Goal: Find specific page/section: Find specific page/section

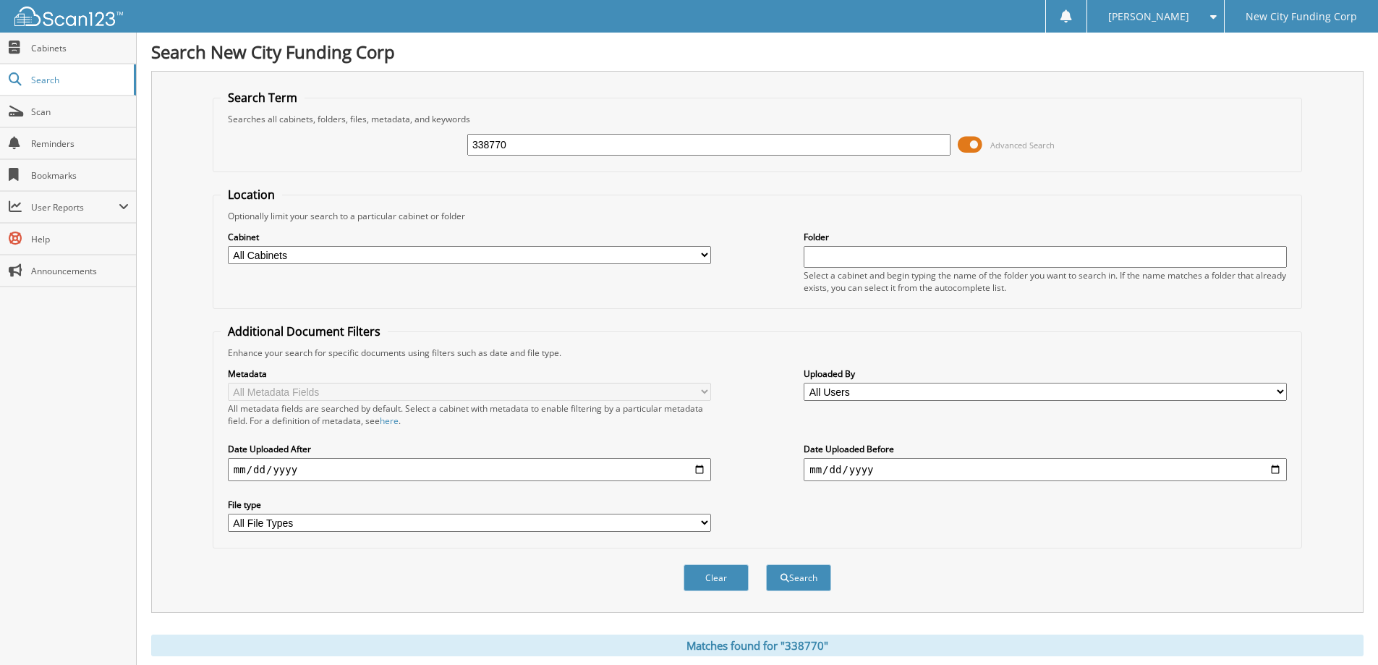
drag, startPoint x: 548, startPoint y: 148, endPoint x: 350, endPoint y: 159, distance: 197.8
click at [350, 159] on div "338770 Advanced Search" at bounding box center [757, 144] width 1073 height 39
type input "352036"
click at [766, 564] on button "Search" at bounding box center [798, 577] width 65 height 27
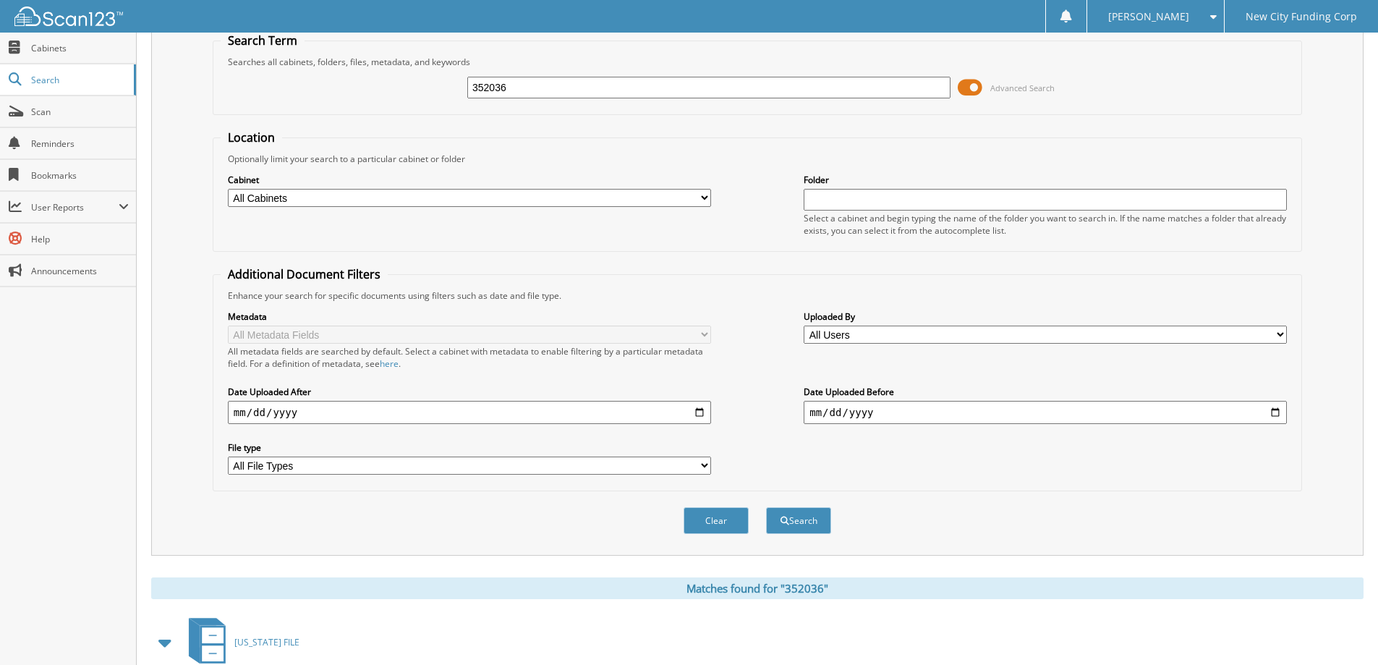
scroll to position [224, 0]
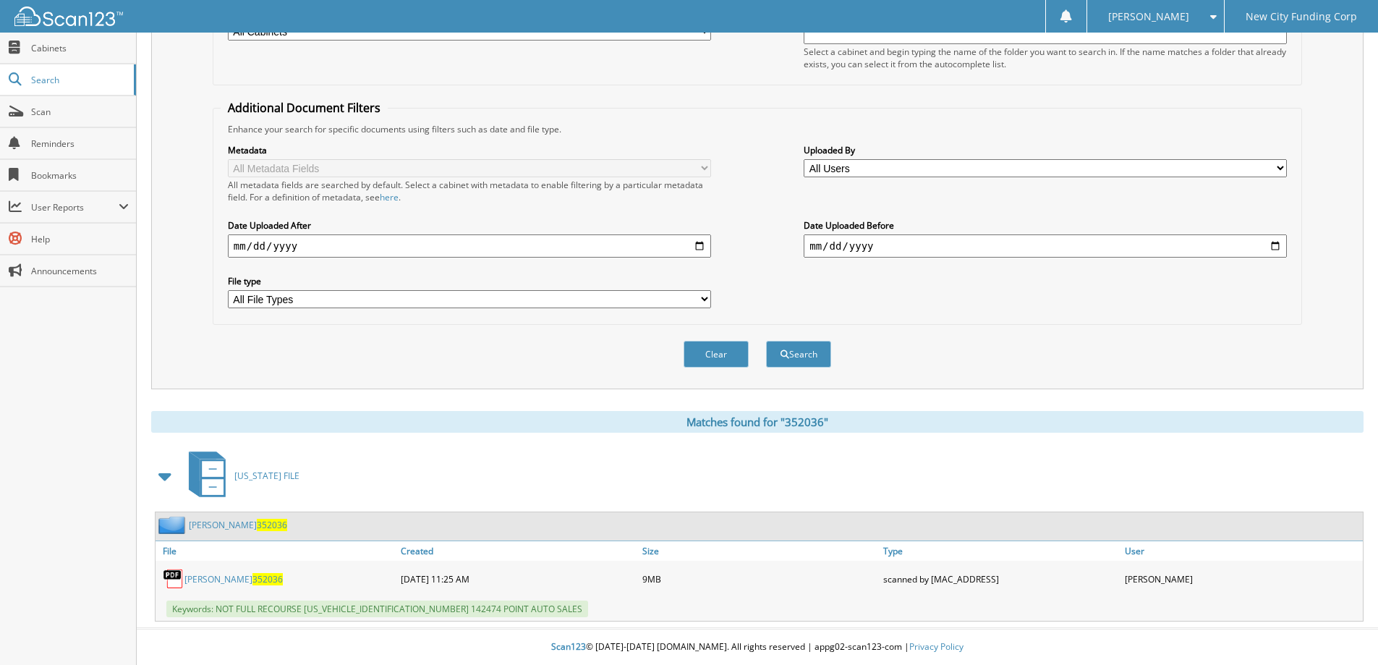
click at [222, 584] on link "LEONARD JENKINS 352036" at bounding box center [233, 579] width 98 height 12
click at [705, 357] on button "Clear" at bounding box center [716, 354] width 65 height 27
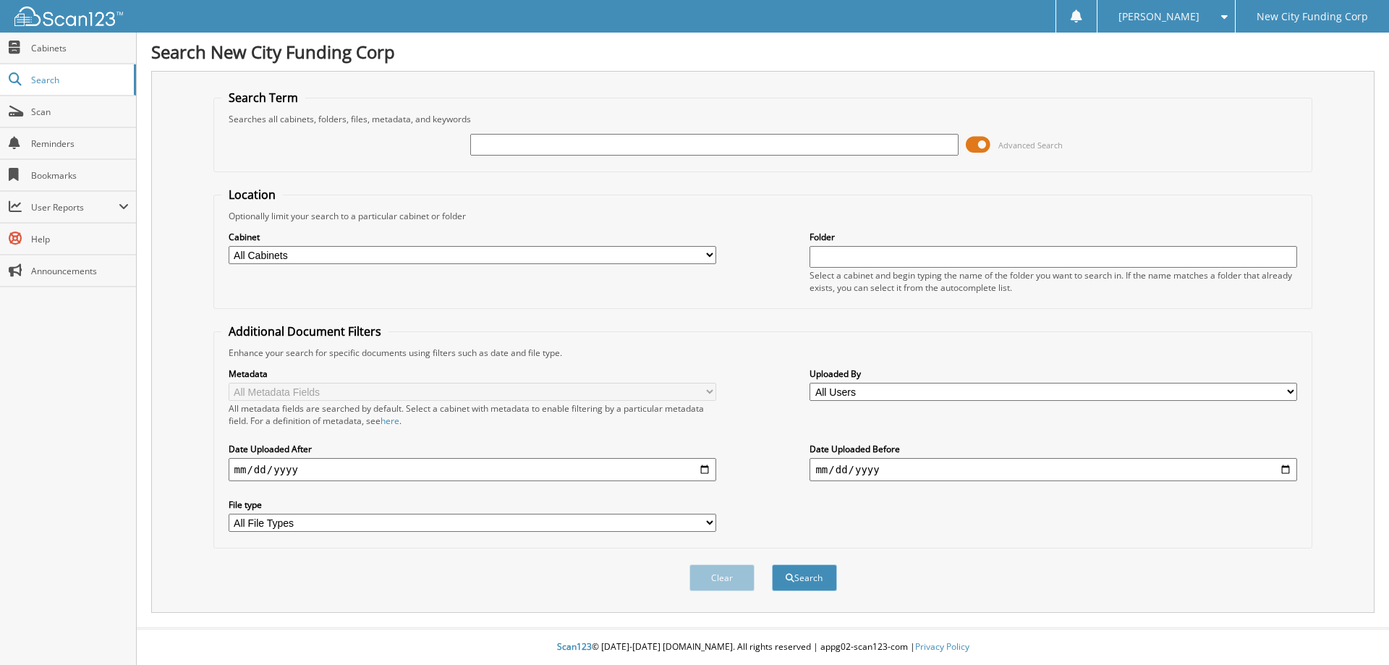
click at [713, 138] on input "text" at bounding box center [714, 145] width 488 height 22
type input "336710"
click at [772, 564] on button "Search" at bounding box center [804, 577] width 65 height 27
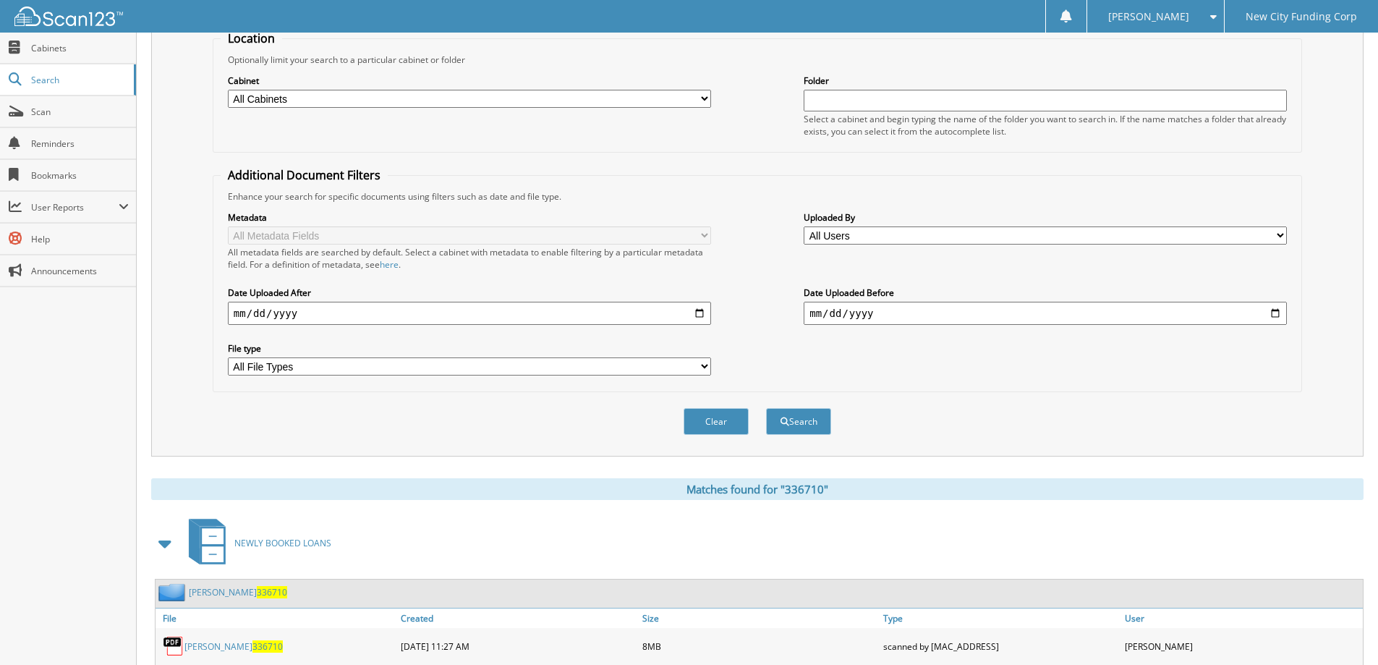
scroll to position [224, 0]
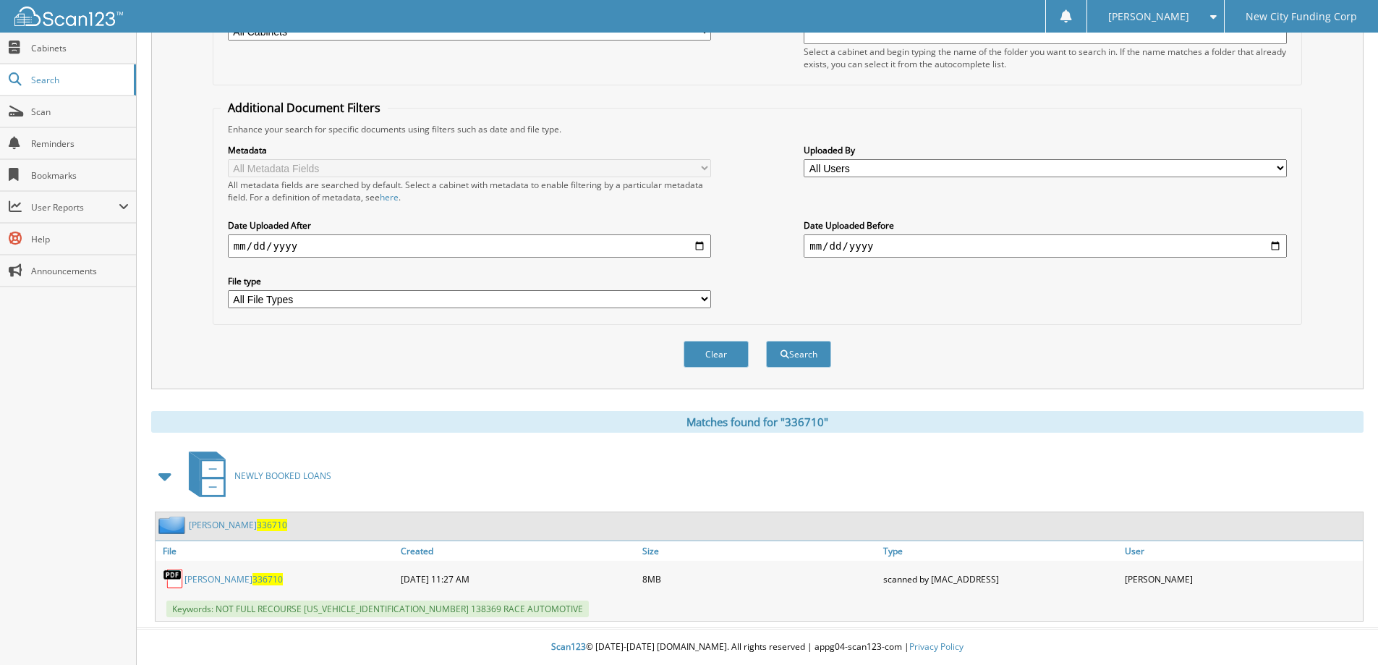
click at [207, 579] on link "[PERSON_NAME] 336710" at bounding box center [233, 579] width 98 height 12
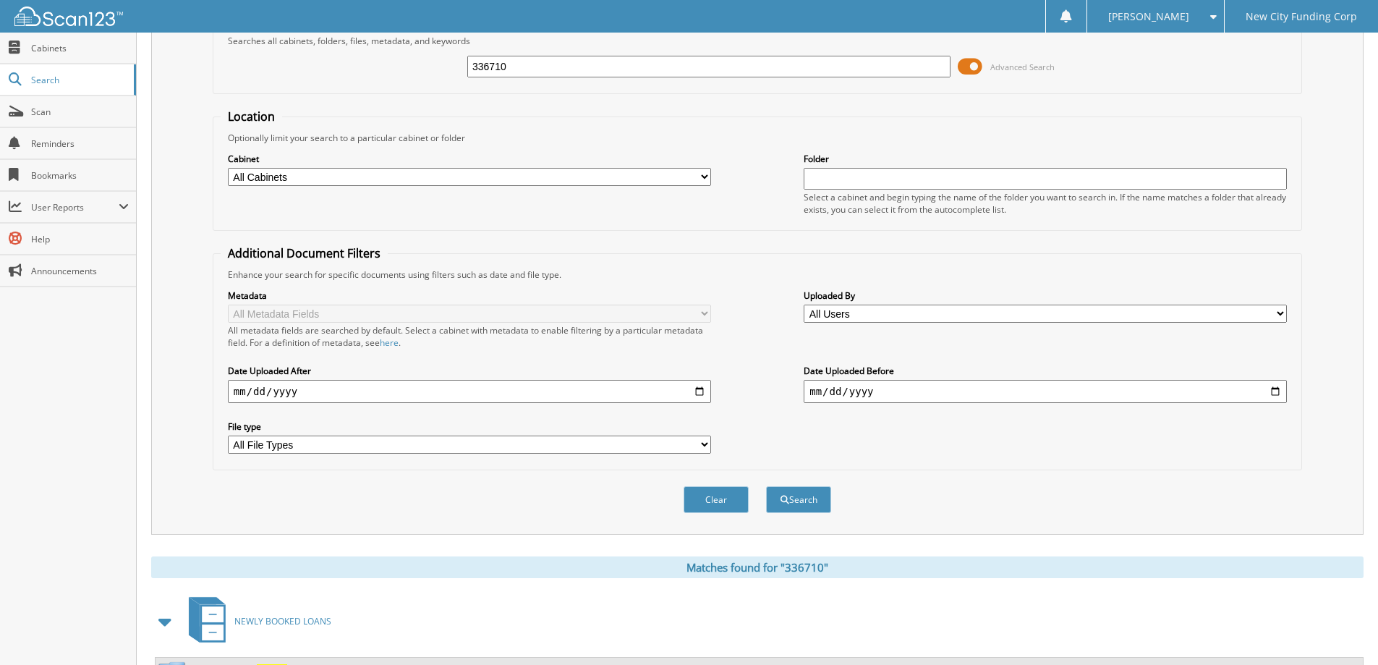
scroll to position [0, 0]
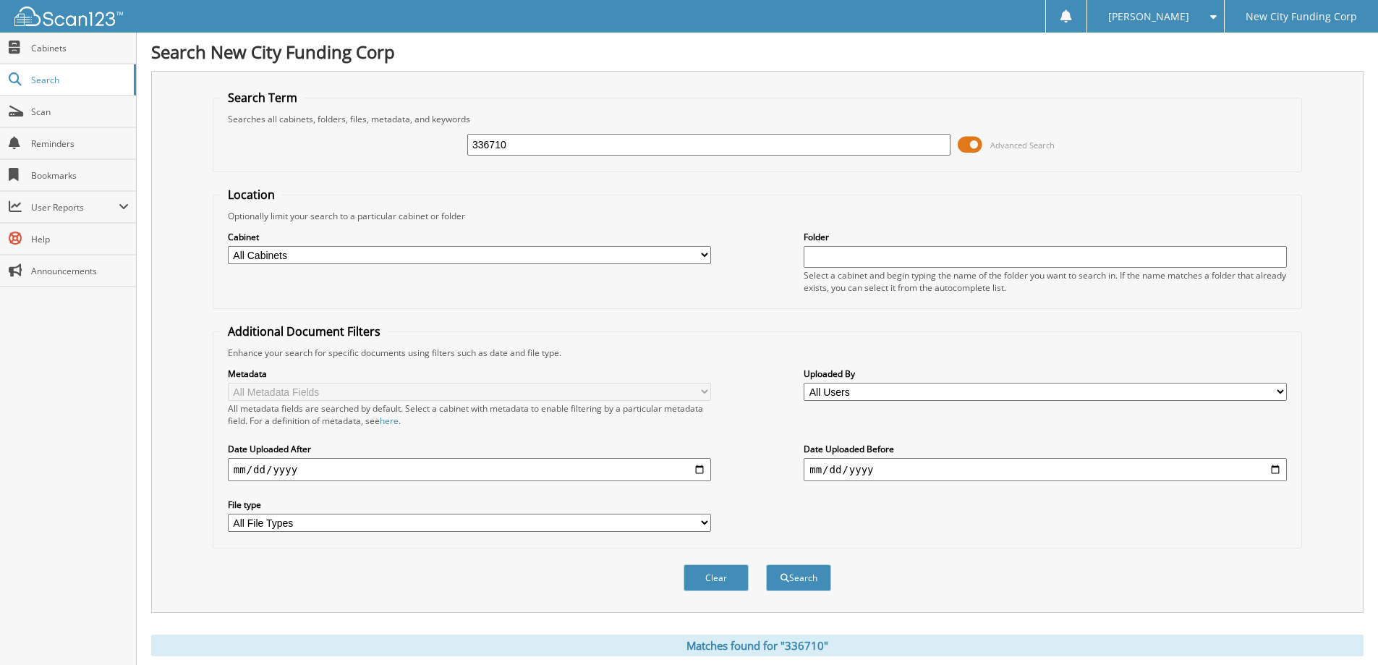
drag, startPoint x: 538, startPoint y: 148, endPoint x: 447, endPoint y: 145, distance: 91.2
click at [447, 145] on div "336710 Advanced Search" at bounding box center [757, 144] width 1073 height 39
type input "322652"
click at [766, 564] on button "Search" at bounding box center [798, 577] width 65 height 27
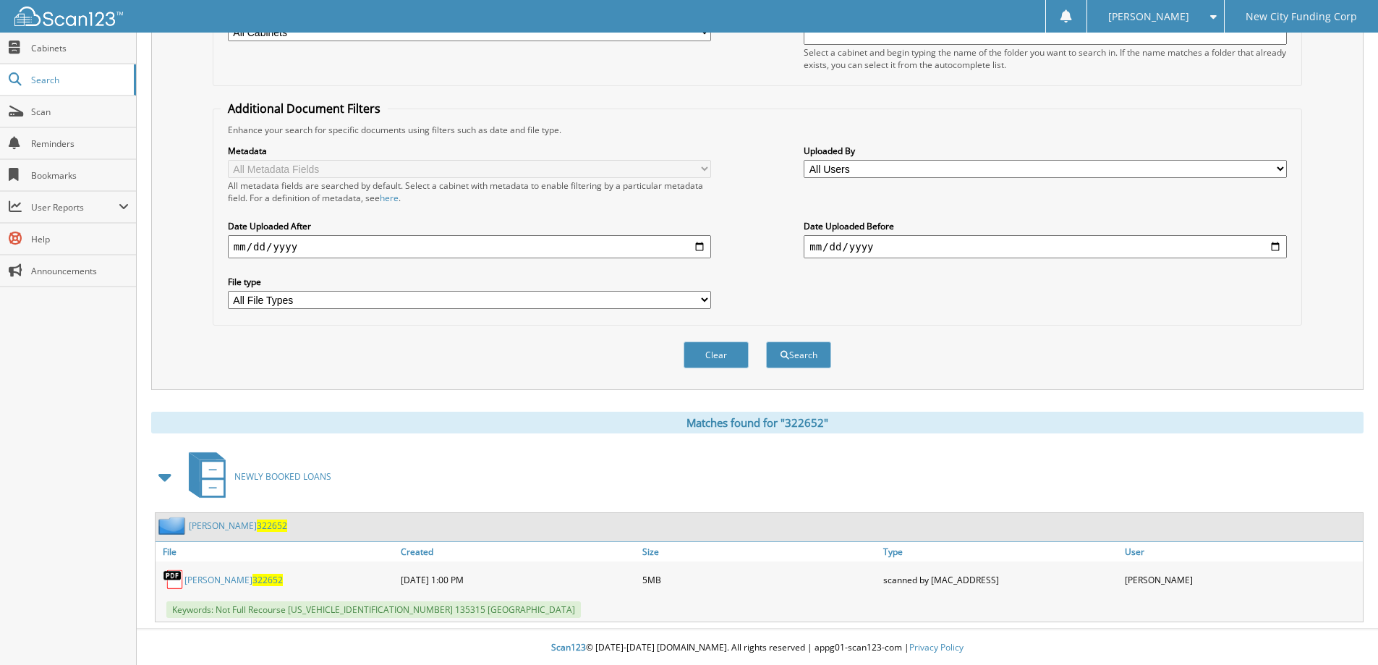
scroll to position [224, 0]
click at [204, 578] on link "Alysha Sequin 322652" at bounding box center [233, 579] width 98 height 12
